Goal: Check status: Check status

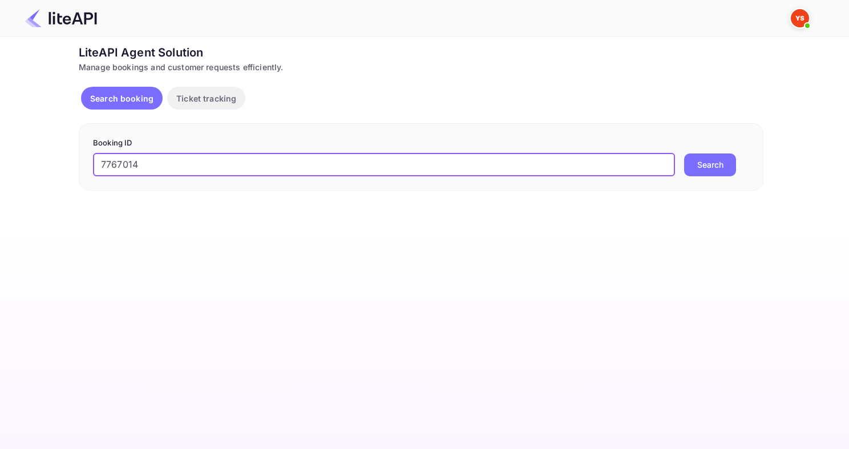
type input "7767014"
click at [684, 153] on button "Search" at bounding box center [710, 164] width 52 height 23
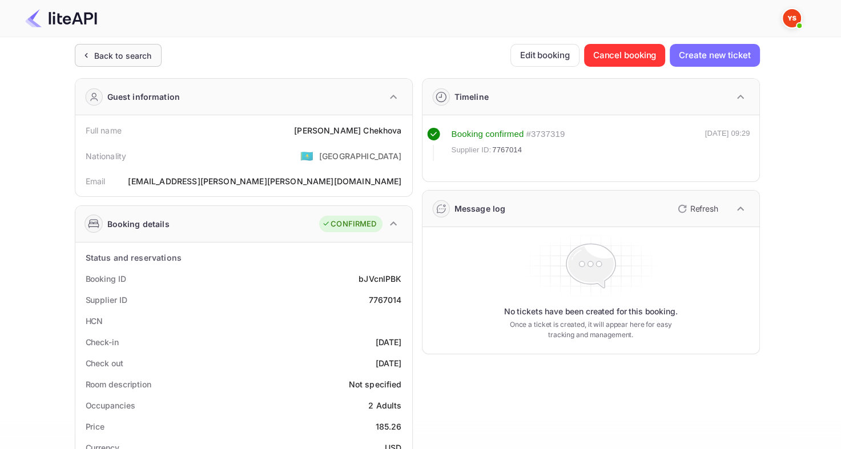
click at [91, 46] on div "Back to search" at bounding box center [118, 55] width 87 height 23
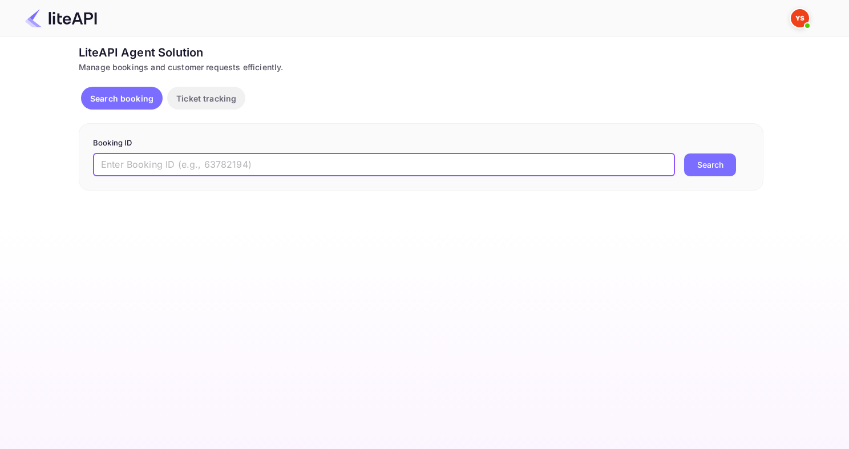
click at [222, 153] on input "text" at bounding box center [384, 164] width 582 height 23
paste input "8161170"
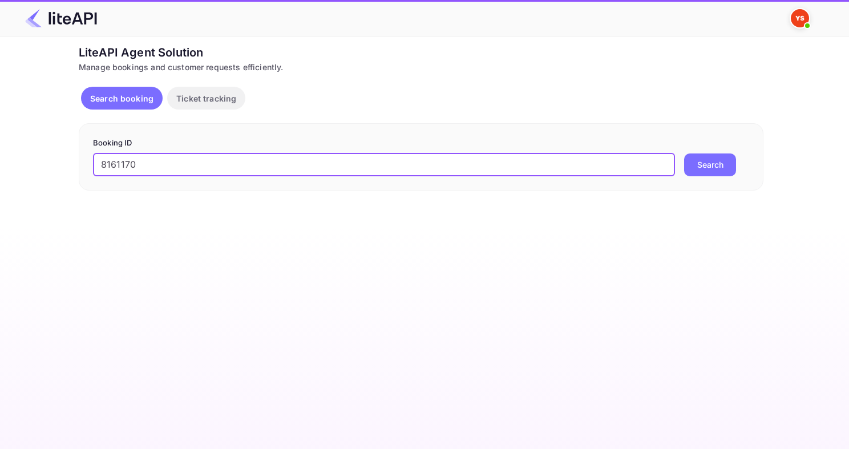
type input "8161170"
click at [684, 153] on button "Search" at bounding box center [710, 164] width 52 height 23
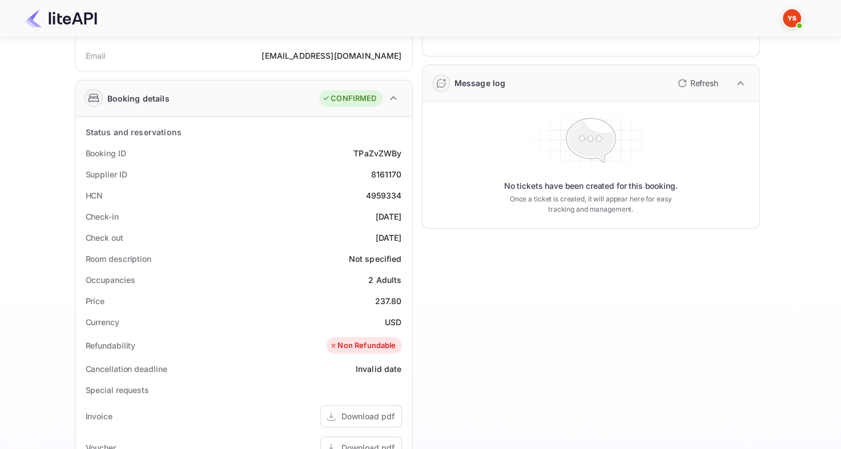
scroll to position [114, 0]
